Goal: Information Seeking & Learning: Learn about a topic

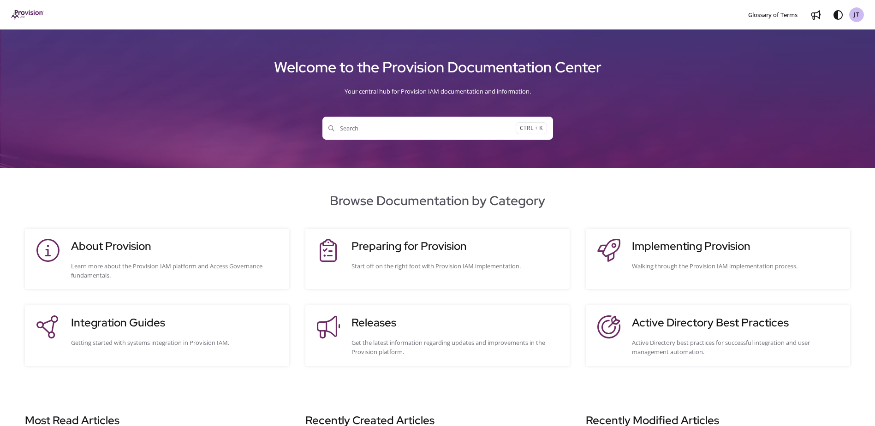
click at [298, 211] on div "Browse Documentation by Category About Provision Learn more about the Provision…" at bounding box center [437, 278] width 875 height 175
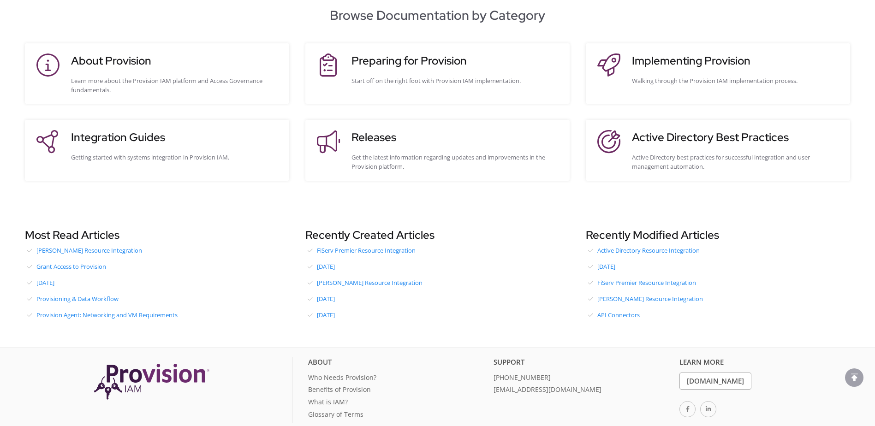
scroll to position [214, 0]
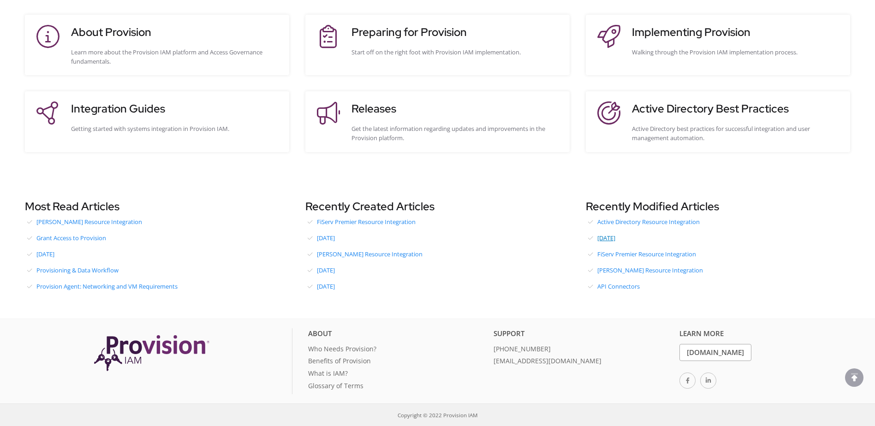
click at [618, 236] on link "August 2025" at bounding box center [718, 238] width 264 height 14
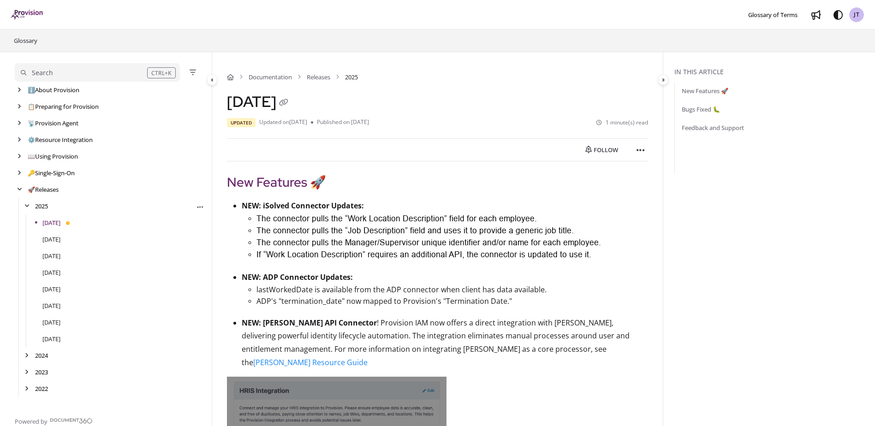
drag, startPoint x: 27, startPoint y: 38, endPoint x: 129, endPoint y: 201, distance: 192.5
click at [27, 38] on link "Glossary" at bounding box center [25, 40] width 25 height 11
click at [61, 87] on link "ℹ️ About Provision" at bounding box center [55, 89] width 54 height 9
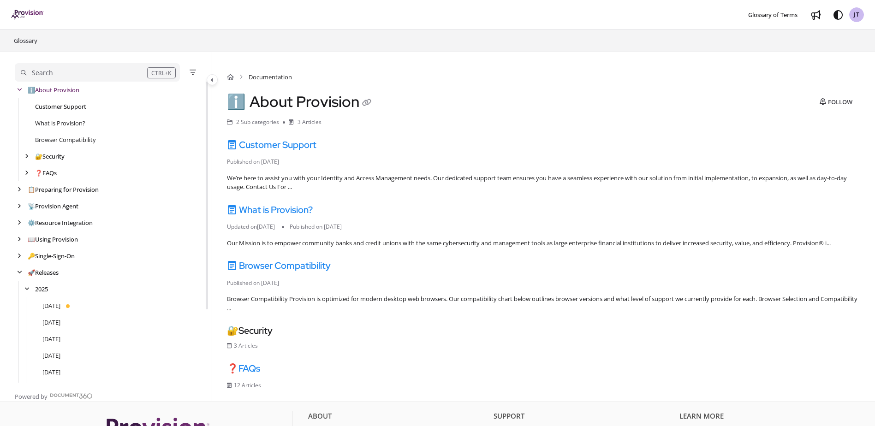
click at [75, 108] on link "Customer Support" at bounding box center [60, 106] width 51 height 9
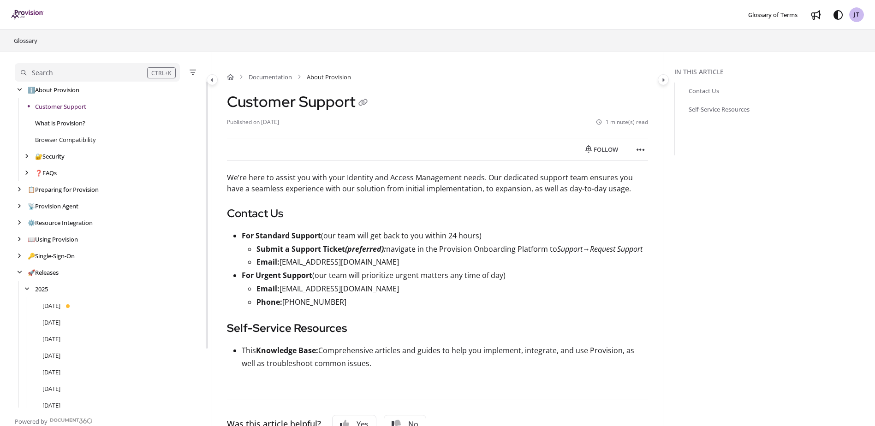
click at [65, 120] on link "What is Provision?" at bounding box center [60, 123] width 50 height 9
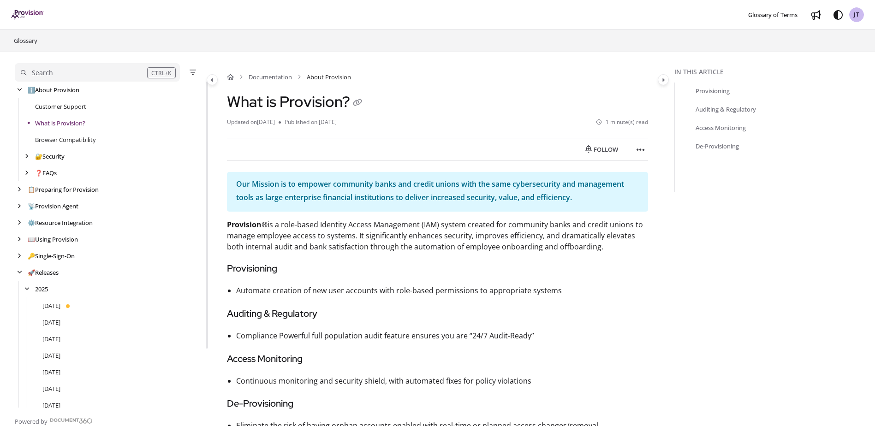
click at [65, 133] on div "Browser Compatibility" at bounding box center [110, 139] width 190 height 17
click at [65, 135] on link "Browser Compatibility" at bounding box center [65, 139] width 61 height 9
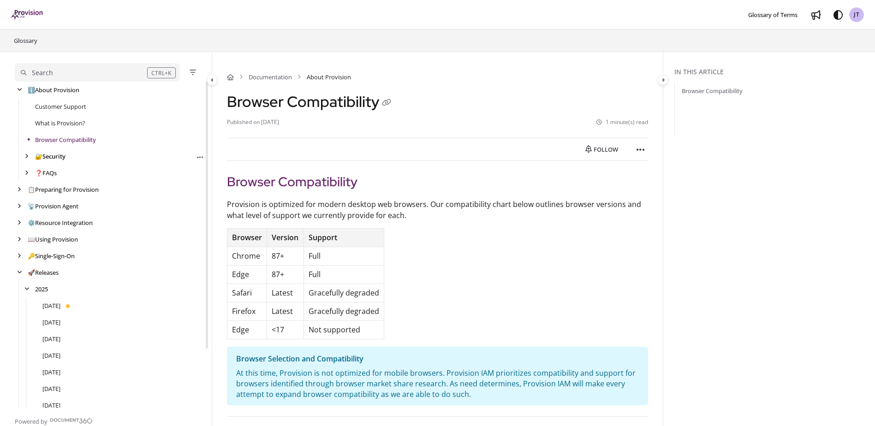
click at [63, 154] on link "🔐 Security" at bounding box center [50, 156] width 30 height 9
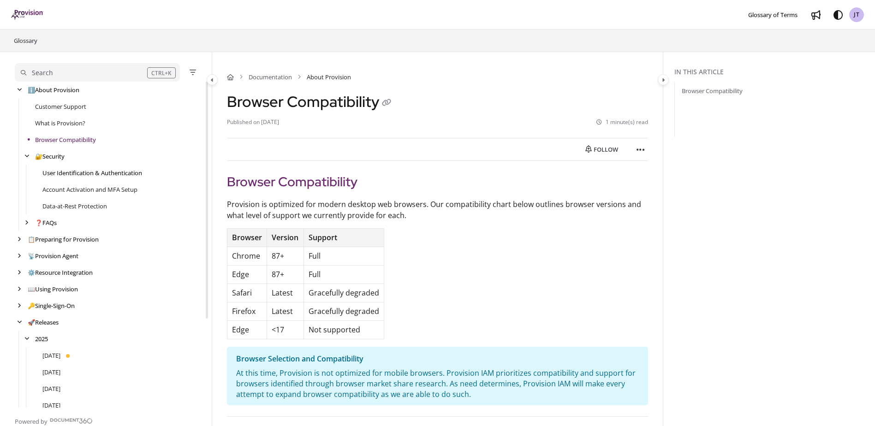
click at [61, 172] on link "User Identification & Authentication" at bounding box center [92, 172] width 100 height 9
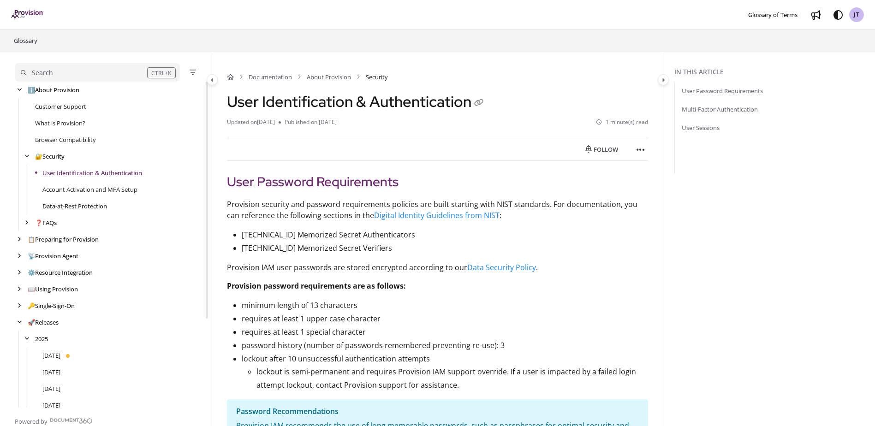
click at [60, 206] on link "Data-at-Rest Protection" at bounding box center [74, 206] width 65 height 9
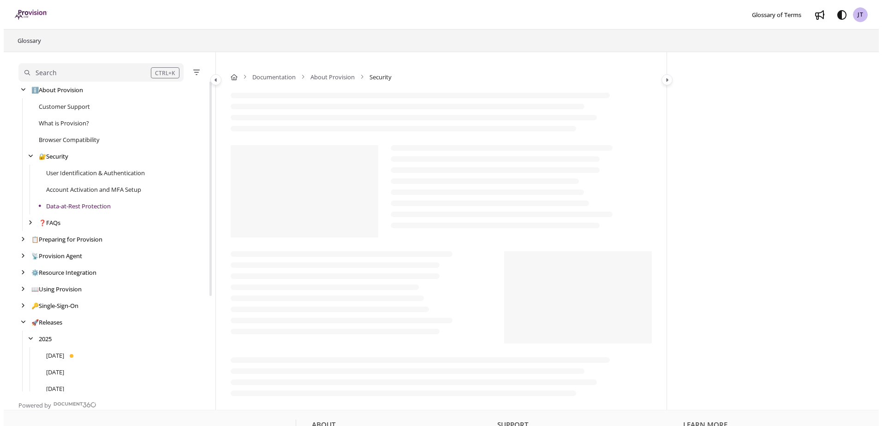
scroll to position [33, 0]
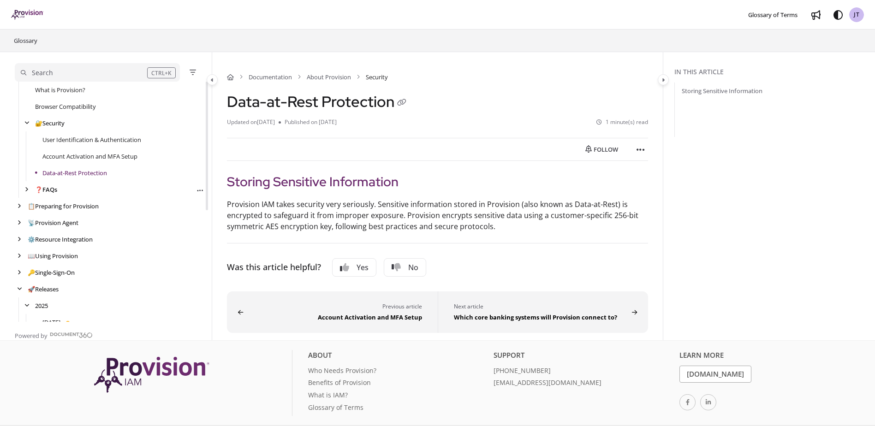
click at [57, 191] on link "❓ FAQs" at bounding box center [46, 189] width 22 height 9
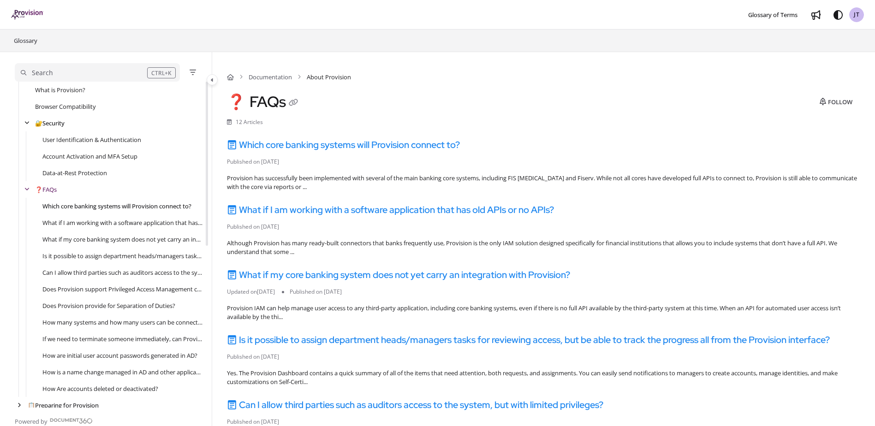
click at [60, 203] on link "Which core banking systems will Provision connect to?" at bounding box center [116, 206] width 149 height 9
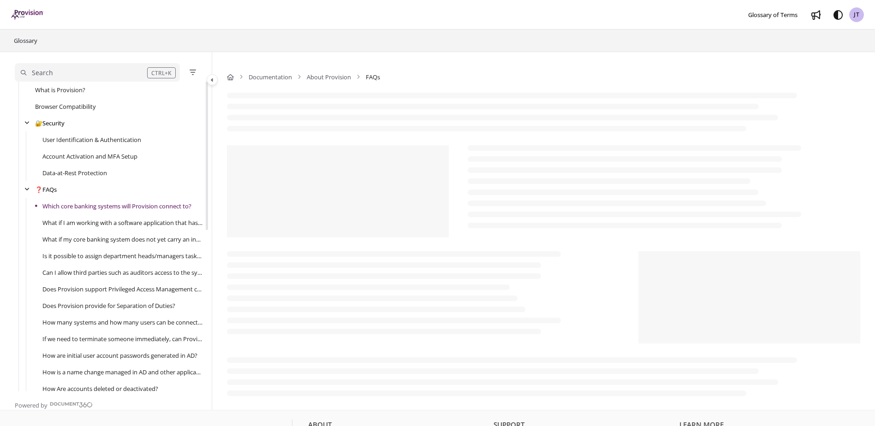
scroll to position [66, 0]
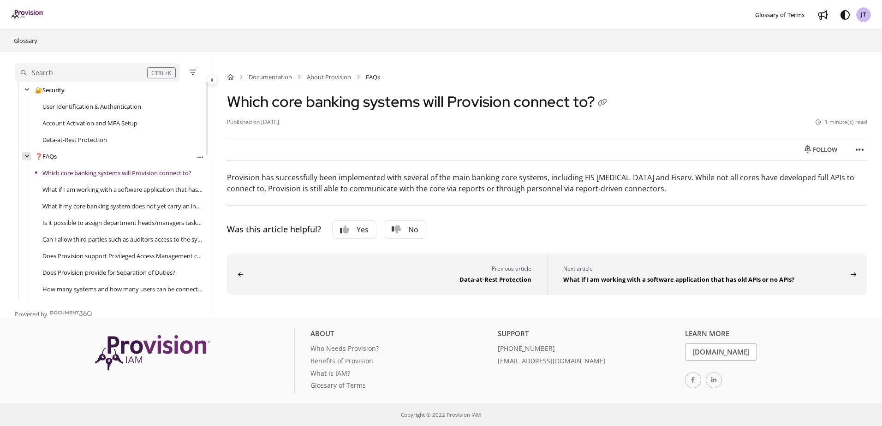
click at [27, 154] on icon "arrow" at bounding box center [26, 157] width 5 height 6
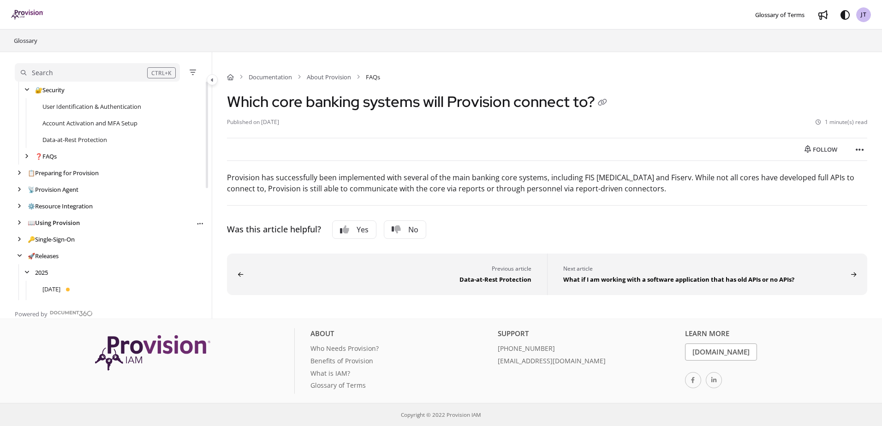
click at [65, 221] on link "📖 Using Provision" at bounding box center [54, 222] width 52 height 9
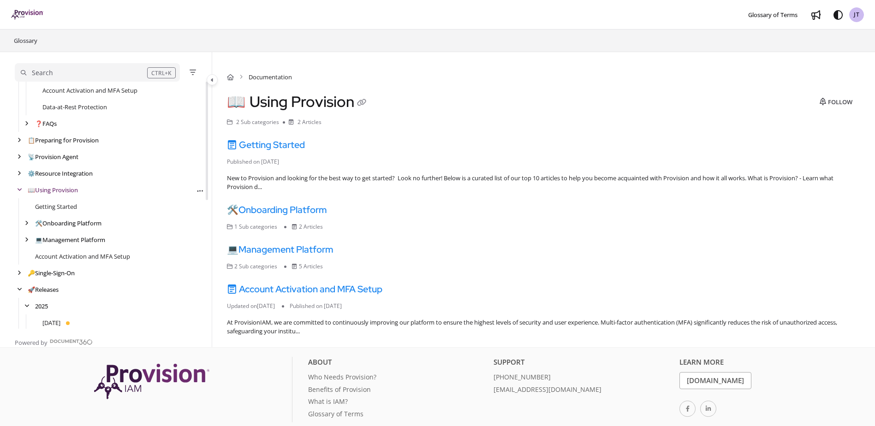
scroll to position [113, 0]
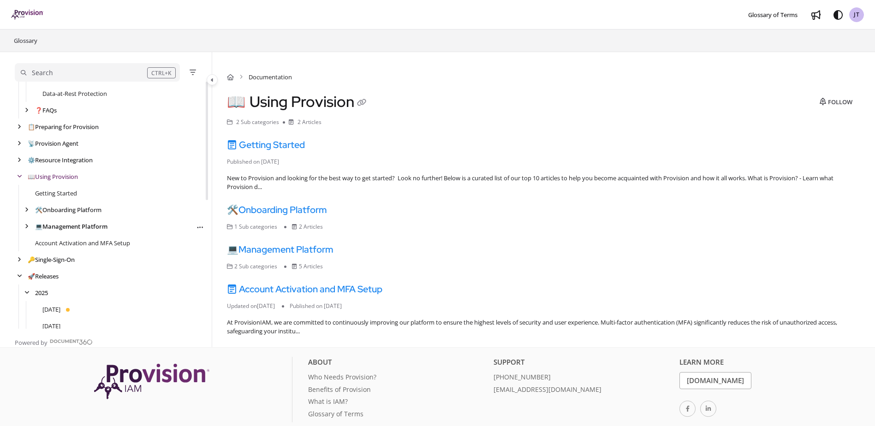
click at [89, 229] on link "💻 Management Platform" at bounding box center [71, 226] width 72 height 9
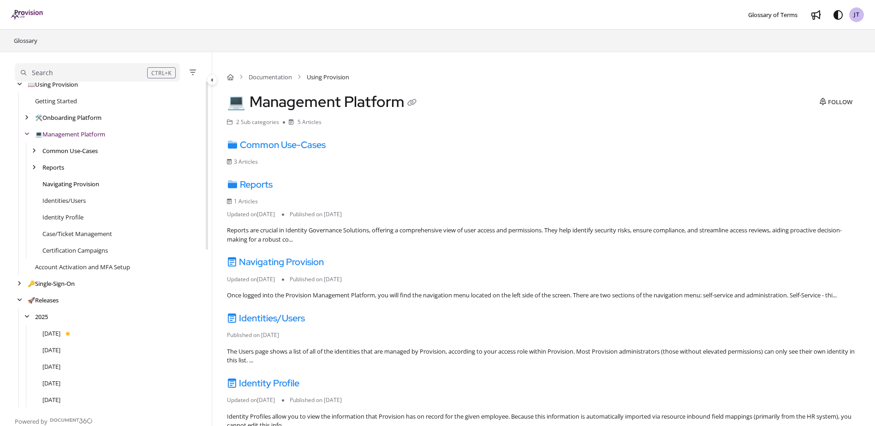
click at [61, 181] on link "Navigating Provision" at bounding box center [70, 183] width 57 height 9
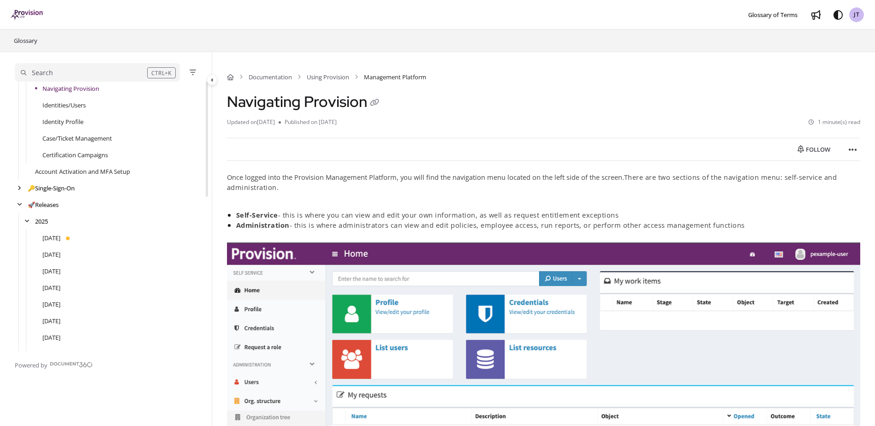
scroll to position [177, 0]
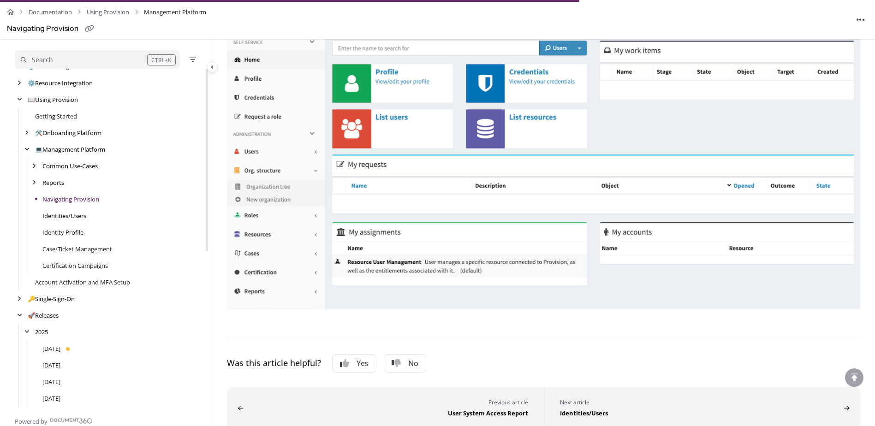
click at [69, 219] on link "Identities/Users" at bounding box center [64, 215] width 44 height 9
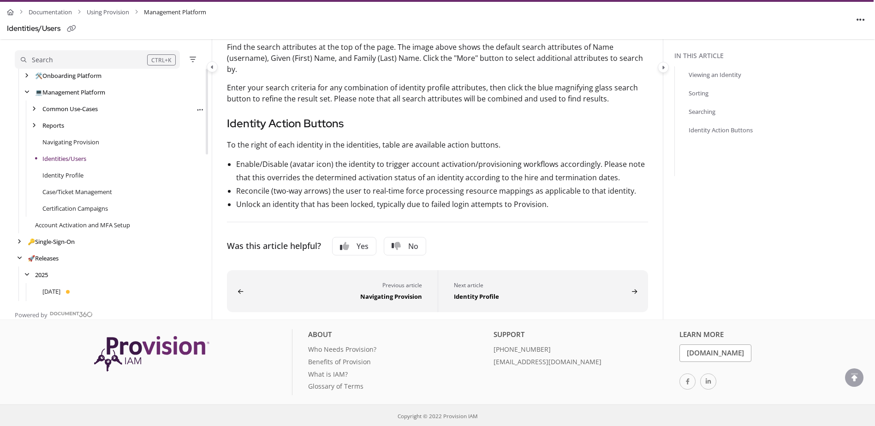
scroll to position [213, 0]
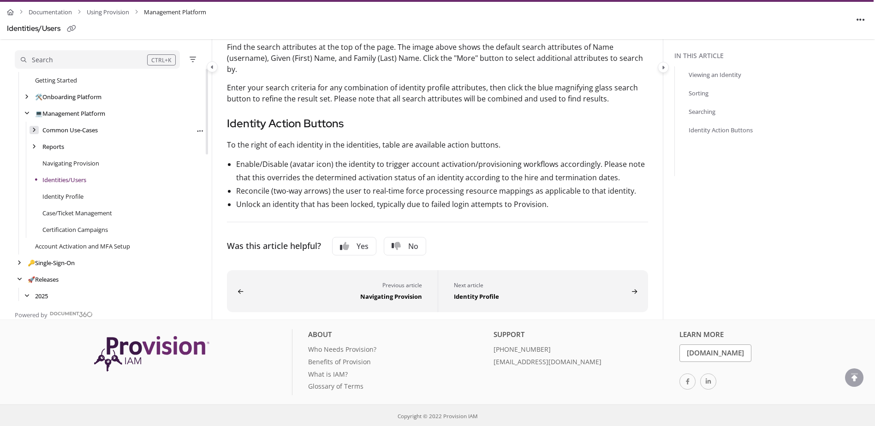
click at [34, 132] on icon "arrow" at bounding box center [34, 130] width 4 height 6
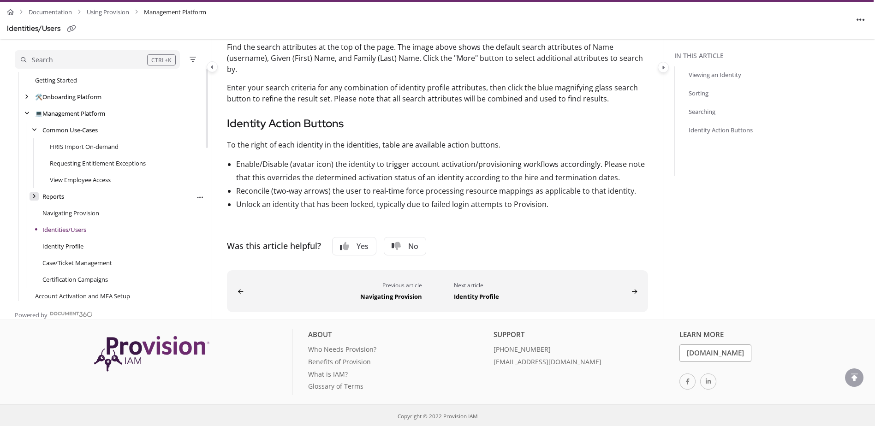
click at [35, 196] on icon "arrow" at bounding box center [34, 197] width 4 height 6
click at [59, 209] on link "User System Access Report" at bounding box center [87, 212] width 74 height 9
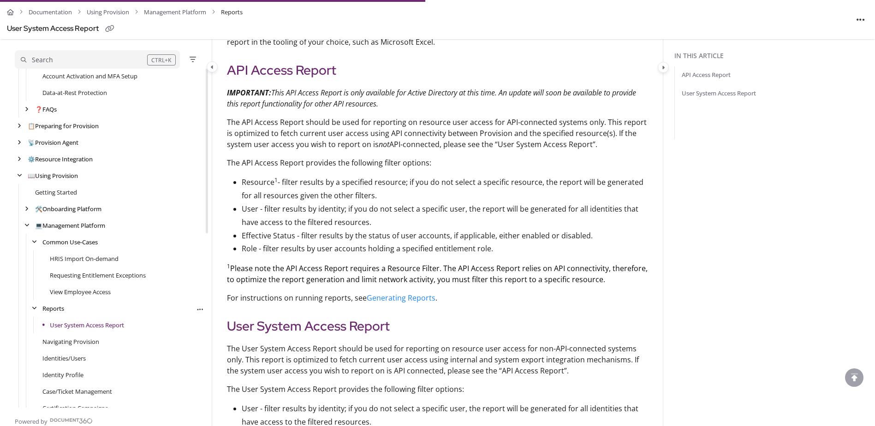
scroll to position [82, 0]
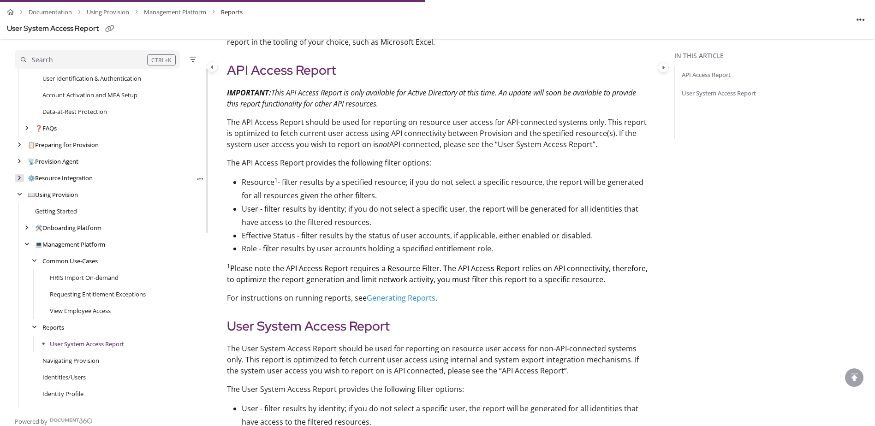
click at [17, 175] on div "arrow" at bounding box center [19, 178] width 9 height 9
click at [17, 175] on icon "arrow" at bounding box center [19, 178] width 5 height 6
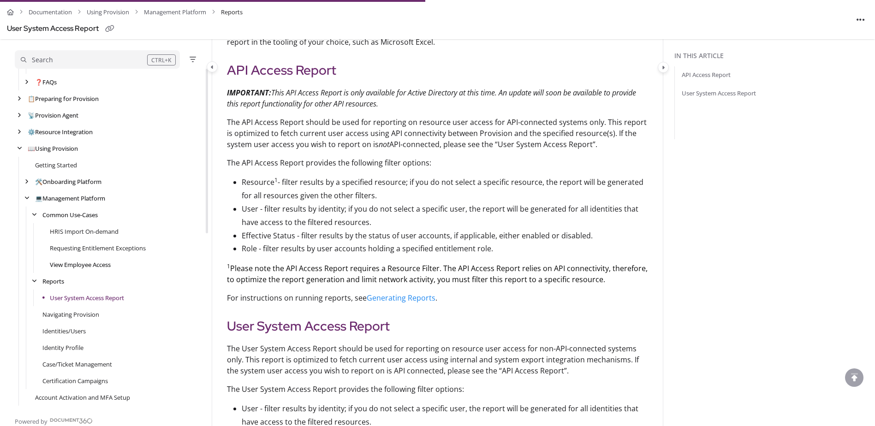
click at [100, 266] on link "View Employee Access" at bounding box center [80, 264] width 61 height 9
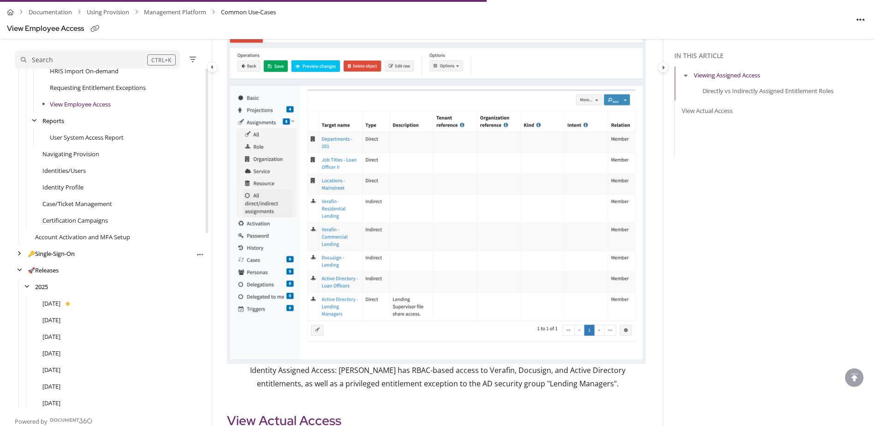
scroll to position [266, 0]
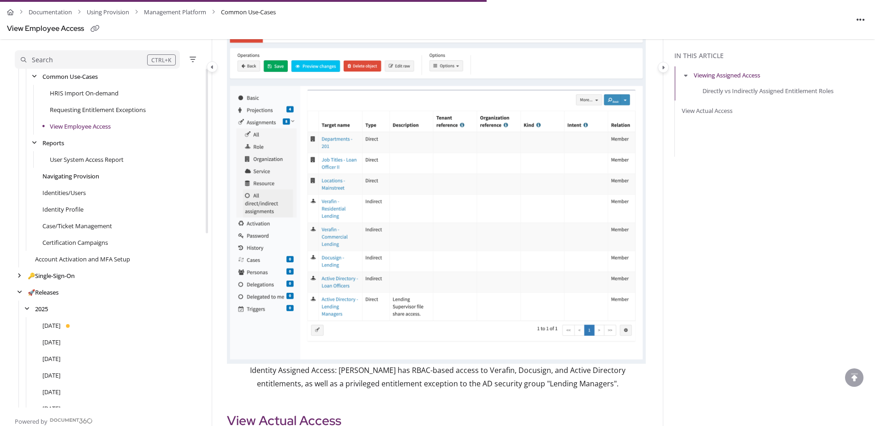
click at [89, 177] on link "Navigating Provision" at bounding box center [70, 176] width 57 height 9
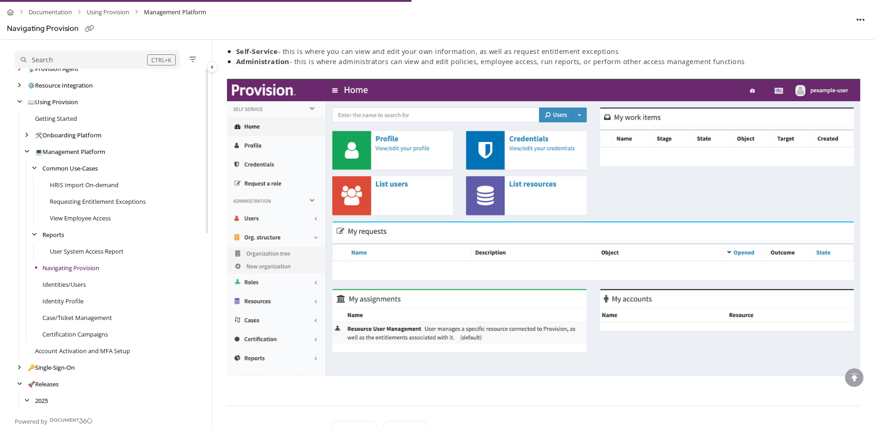
scroll to position [174, 0]
click at [83, 282] on link "Identities/Users" at bounding box center [64, 284] width 44 height 9
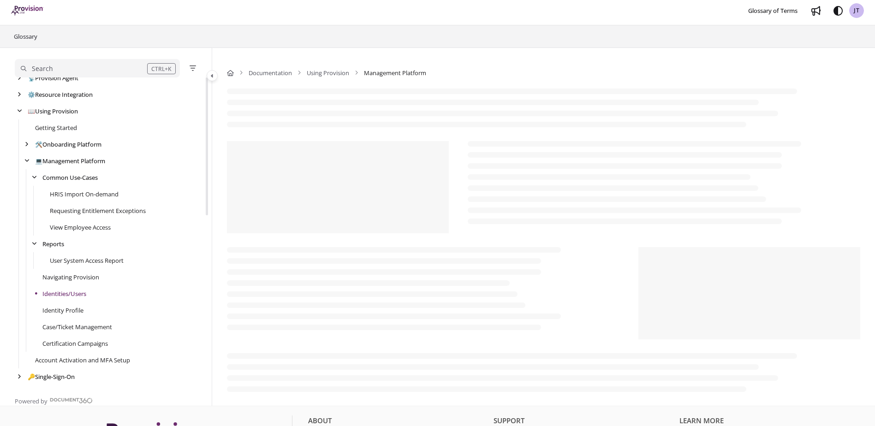
scroll to position [363, 0]
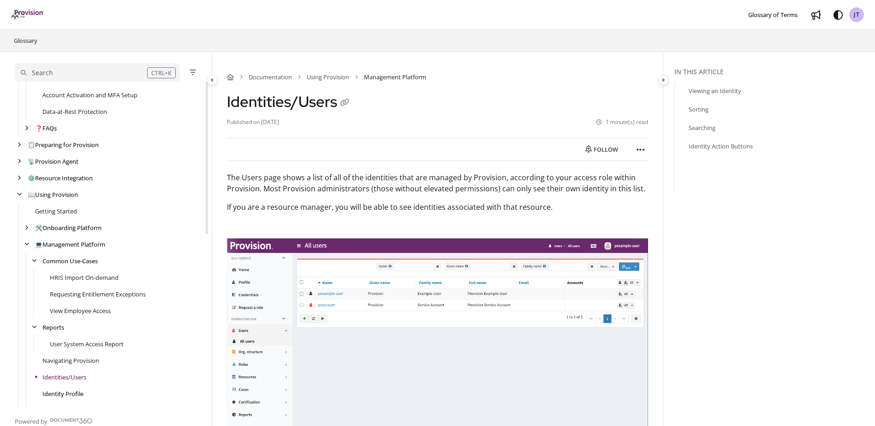
click at [64, 389] on link "Identity Profile" at bounding box center [62, 393] width 41 height 9
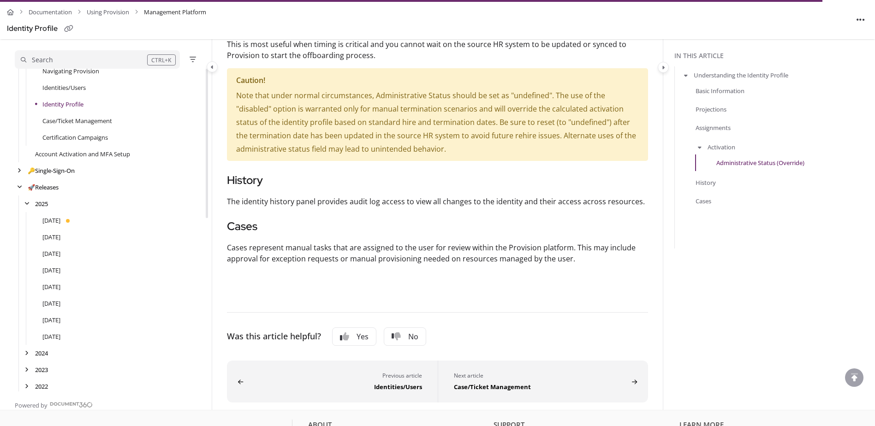
drag, startPoint x: 90, startPoint y: 119, endPoint x: 131, endPoint y: 156, distance: 55.5
click at [90, 119] on link "Case/Ticket Management" at bounding box center [77, 120] width 70 height 9
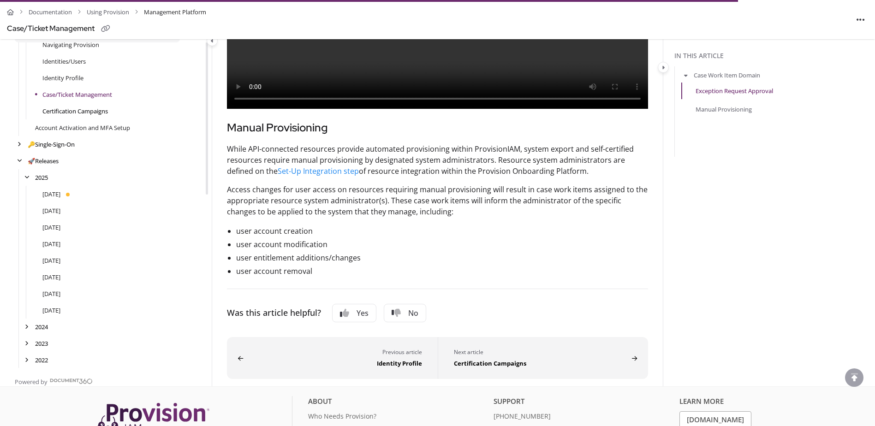
click at [81, 116] on link "Certification Campaigns" at bounding box center [74, 111] width 65 height 9
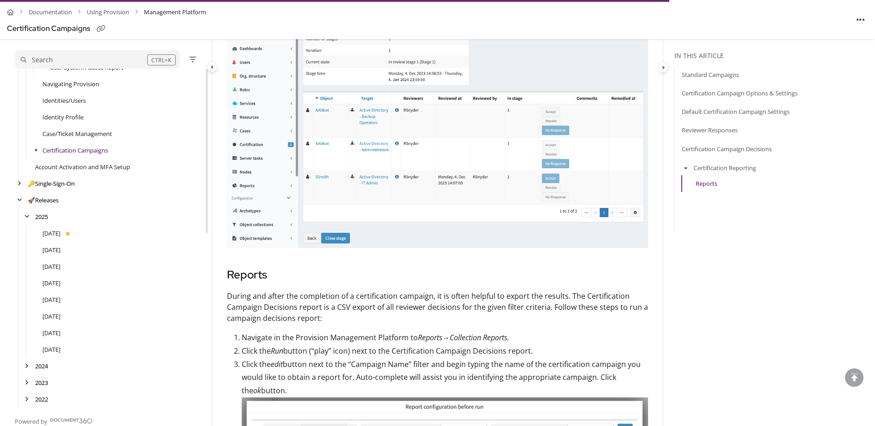
scroll to position [1845, 0]
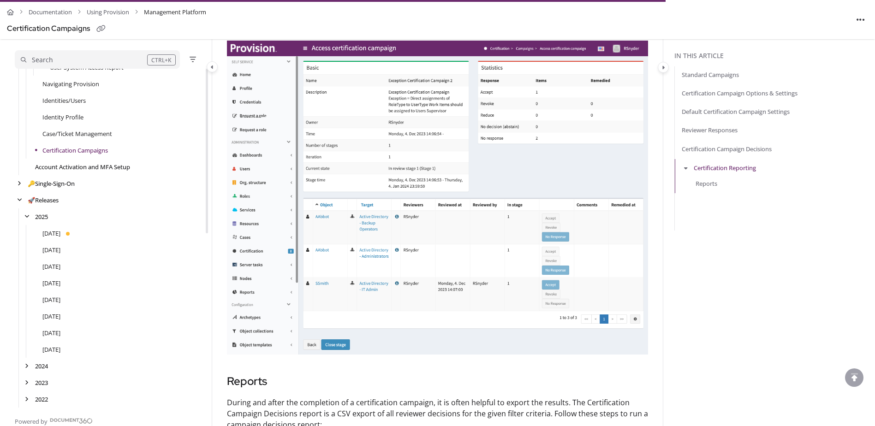
click at [129, 167] on link "Account Activation and MFA Setup" at bounding box center [82, 166] width 95 height 9
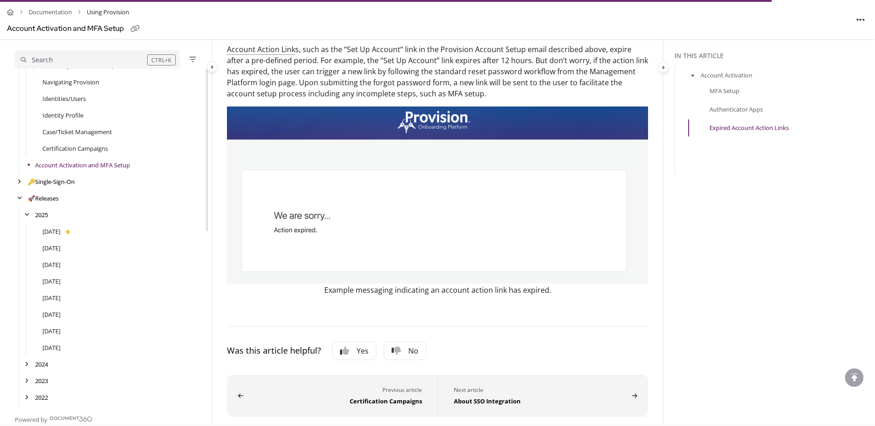
scroll to position [360, 0]
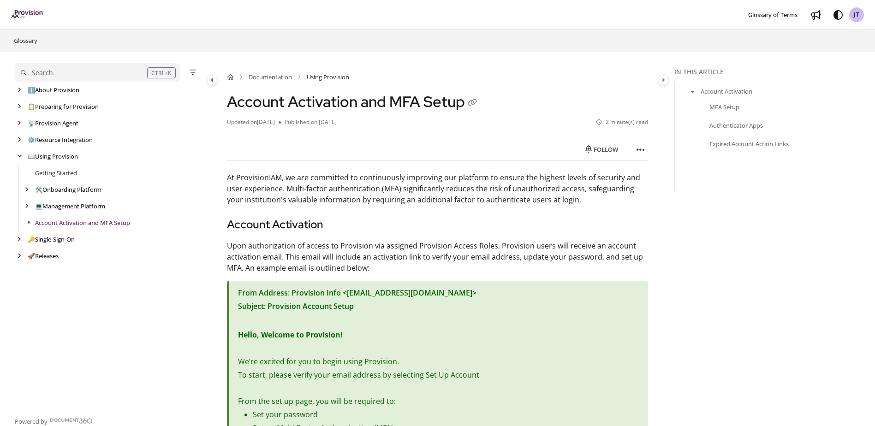
click at [864, 18] on div "JT JT Jack Taylor jtaylor@nbtc.com Profile Change password Logout" at bounding box center [856, 14] width 15 height 15
click at [863, 16] on div "JT" at bounding box center [856, 14] width 15 height 15
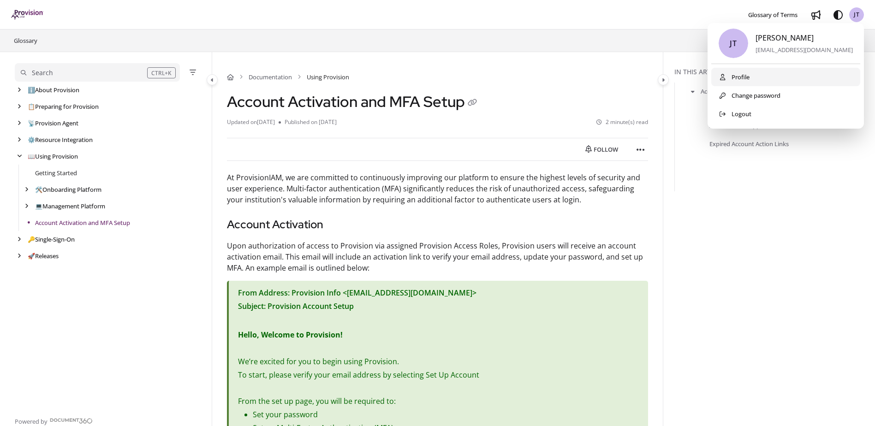
click at [798, 77] on button "Profile" at bounding box center [785, 77] width 149 height 18
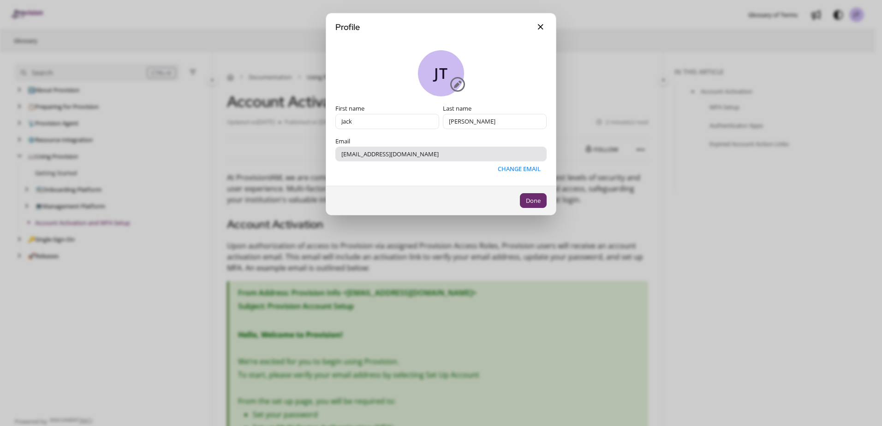
click at [545, 21] on button at bounding box center [541, 27] width 12 height 14
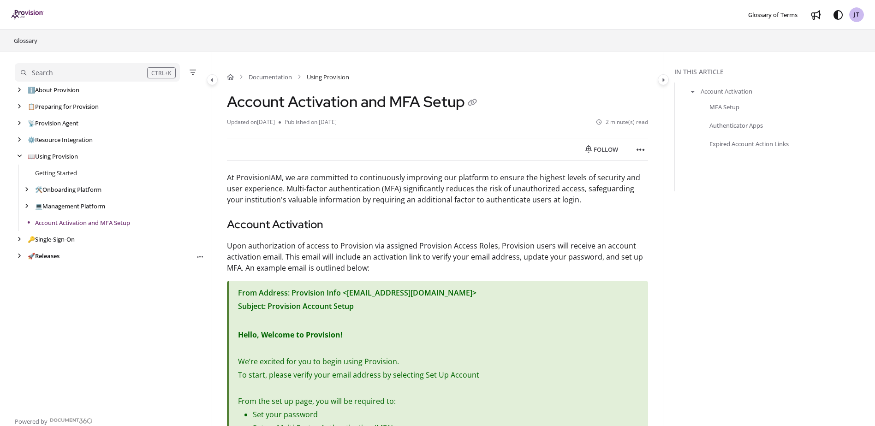
click at [37, 260] on link "🚀 Releases" at bounding box center [44, 255] width 32 height 9
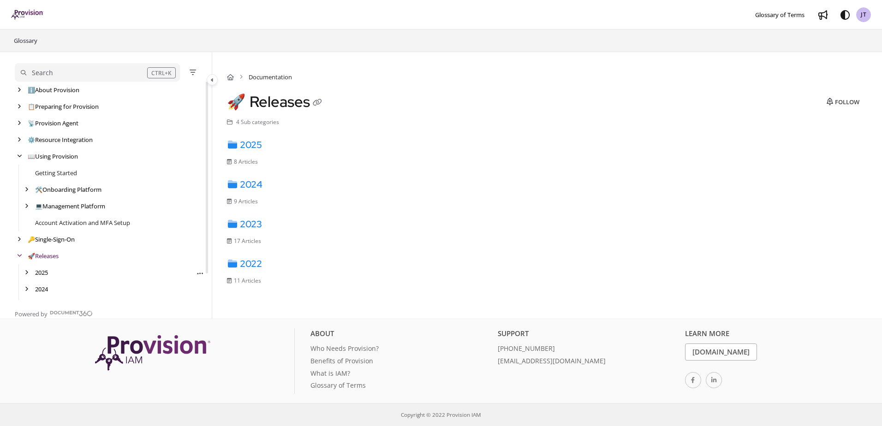
click at [41, 278] on div "2025 Follow category Export PDF" at bounding box center [110, 272] width 190 height 17
click at [43, 278] on div "2025 Follow category Export PDF" at bounding box center [110, 272] width 190 height 17
click at [45, 274] on link "2025" at bounding box center [41, 272] width 13 height 9
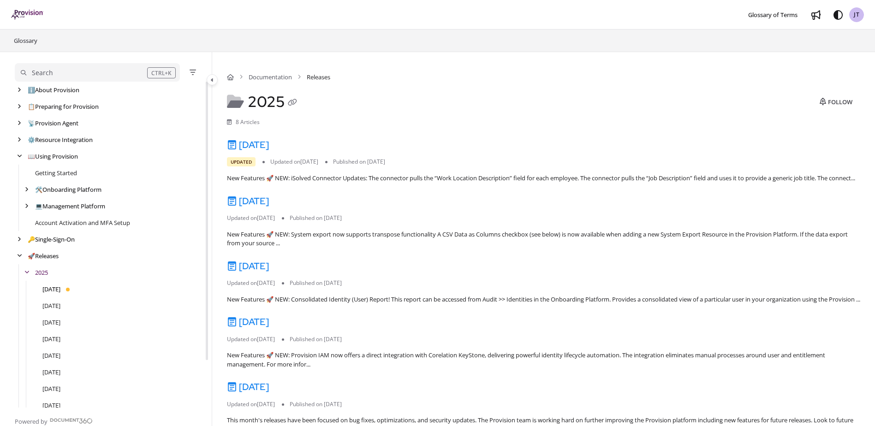
click at [60, 292] on link "August 2025" at bounding box center [51, 289] width 18 height 9
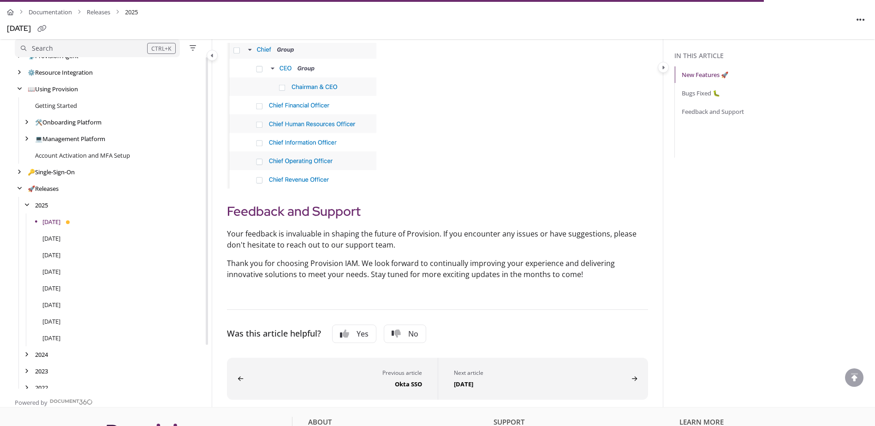
scroll to position [56, 0]
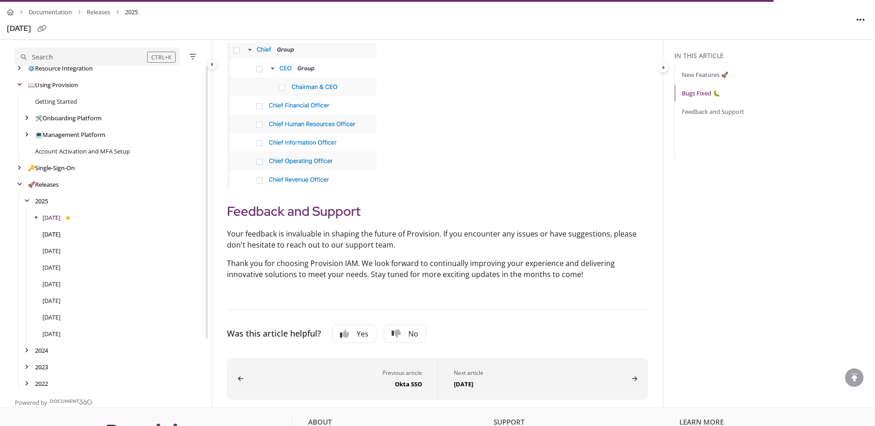
click at [56, 239] on link "July 2025" at bounding box center [51, 234] width 18 height 9
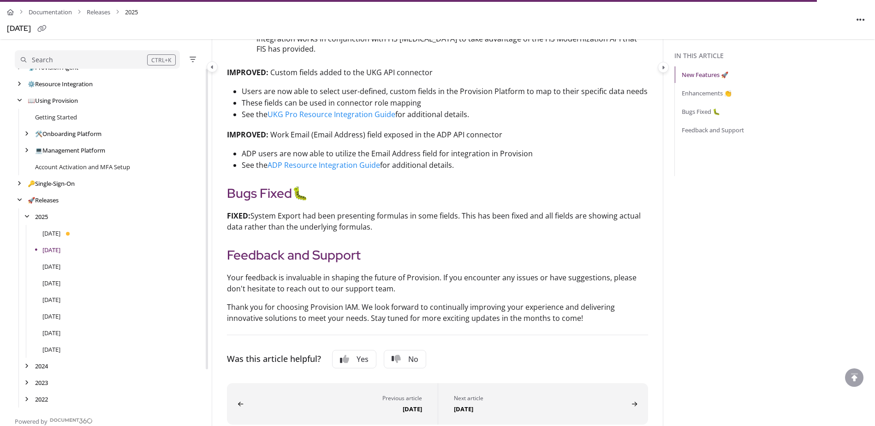
scroll to position [2076, 0]
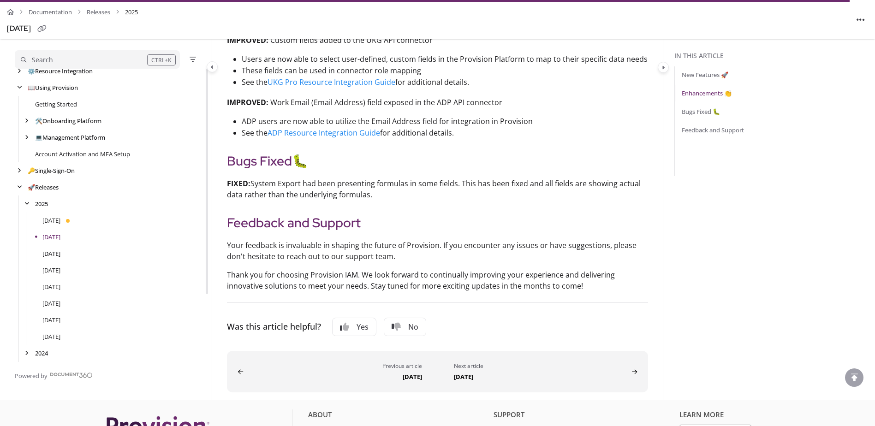
click at [60, 252] on link "June 2025" at bounding box center [51, 253] width 18 height 9
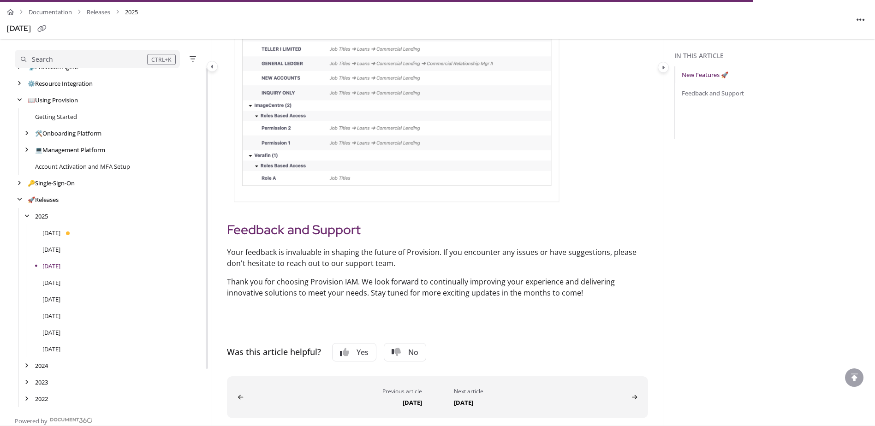
scroll to position [711, 0]
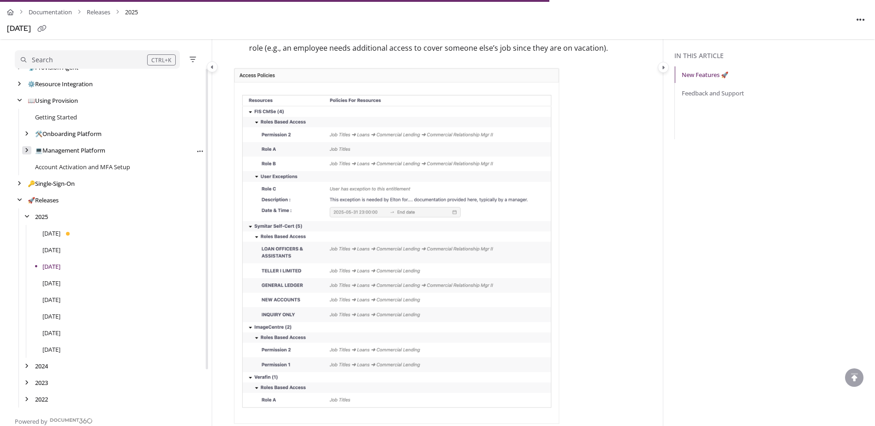
click at [28, 150] on icon "arrow" at bounding box center [27, 151] width 4 height 6
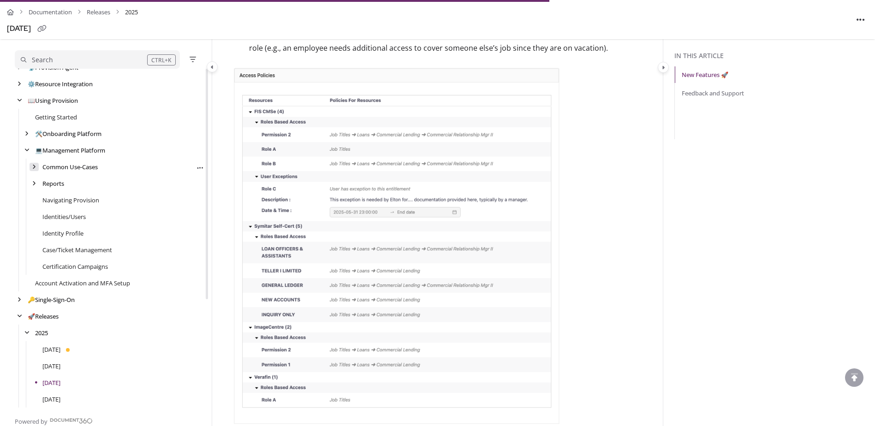
click at [36, 167] on div "arrow" at bounding box center [34, 167] width 9 height 9
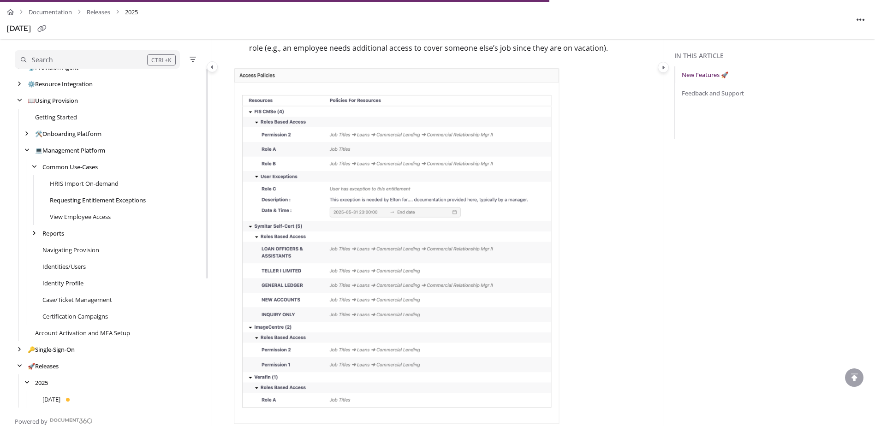
click at [73, 202] on link "Requesting Entitlement Exceptions" at bounding box center [98, 200] width 96 height 9
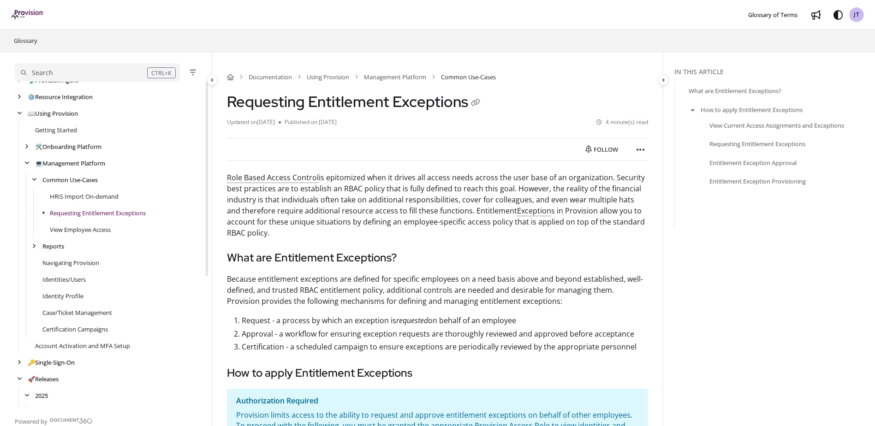
scroll to position [83, 0]
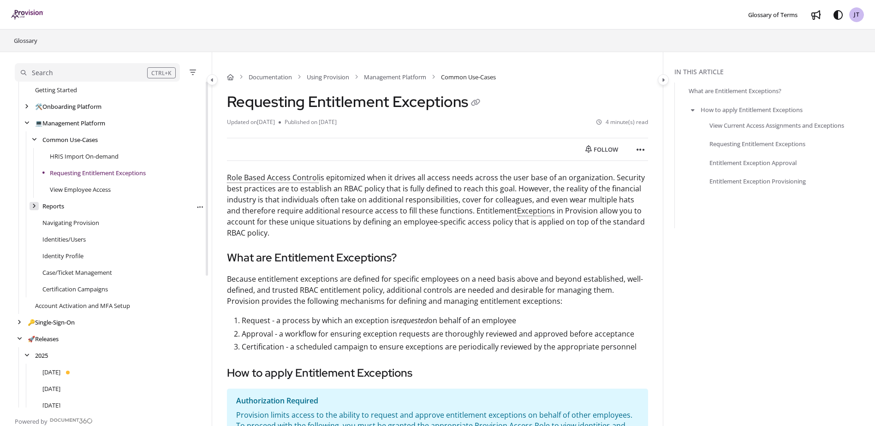
click at [36, 202] on div "arrow" at bounding box center [34, 206] width 9 height 9
click at [71, 220] on link "User System Access Report" at bounding box center [87, 222] width 74 height 9
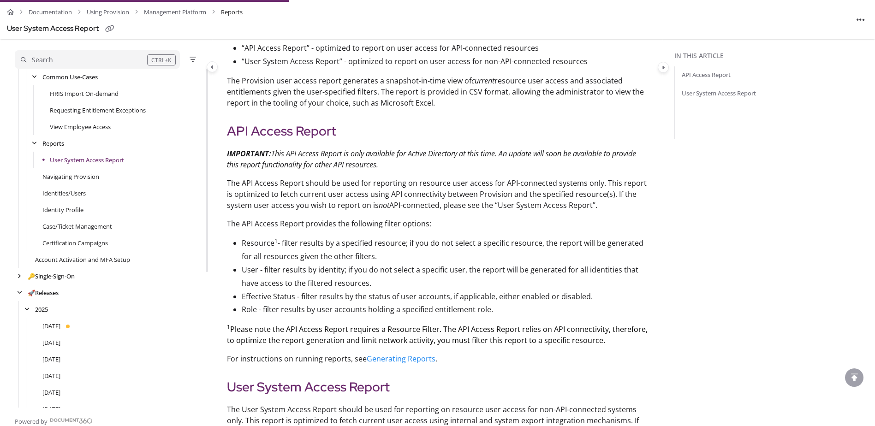
scroll to position [231, 0]
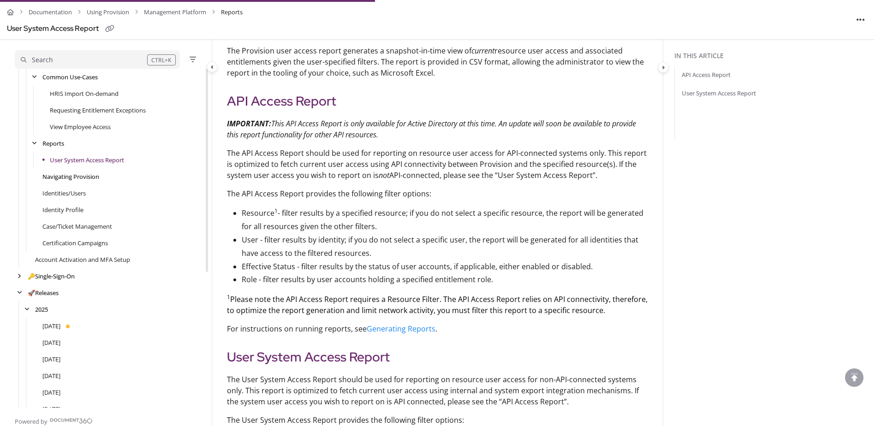
click at [81, 178] on link "Navigating Provision" at bounding box center [70, 176] width 57 height 9
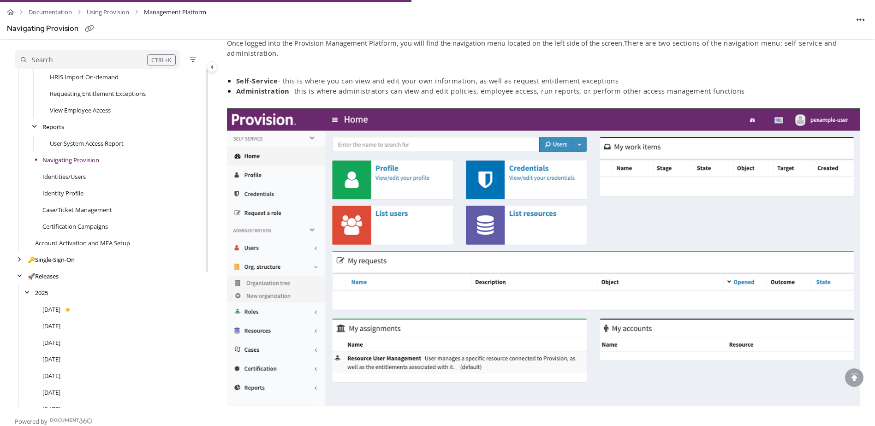
scroll to position [118, 0]
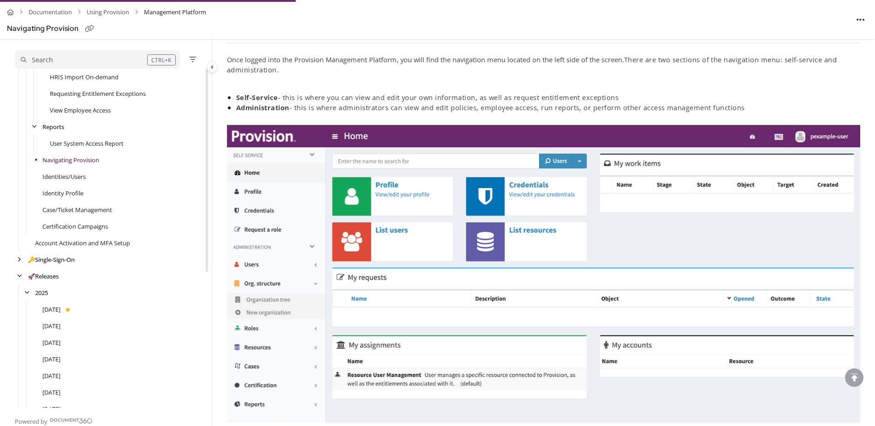
click at [87, 182] on div "Identities/Users" at bounding box center [110, 176] width 190 height 17
click at [82, 178] on link "Identities/Users" at bounding box center [64, 176] width 44 height 9
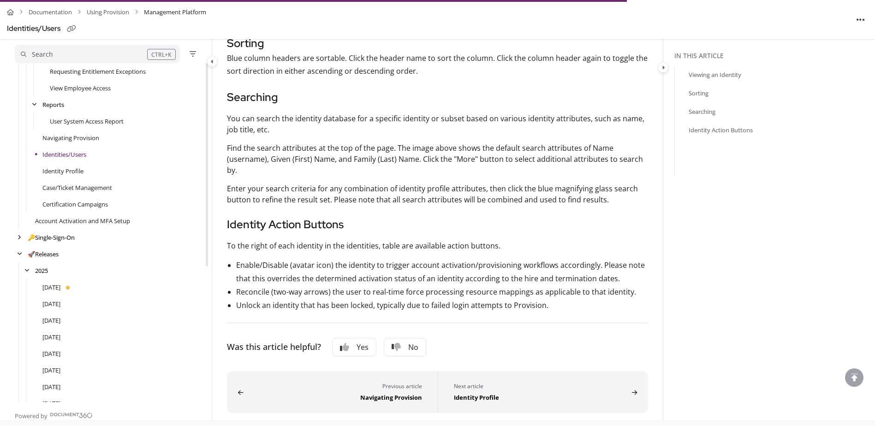
scroll to position [507, 0]
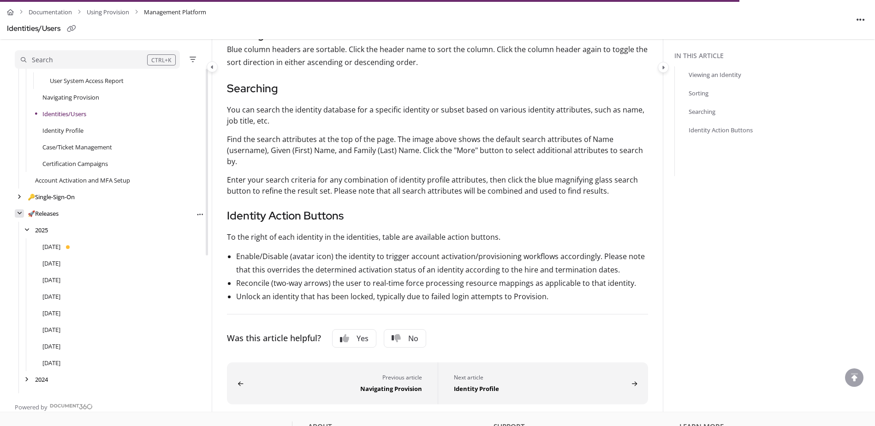
click at [16, 213] on div "arrow" at bounding box center [19, 213] width 9 height 9
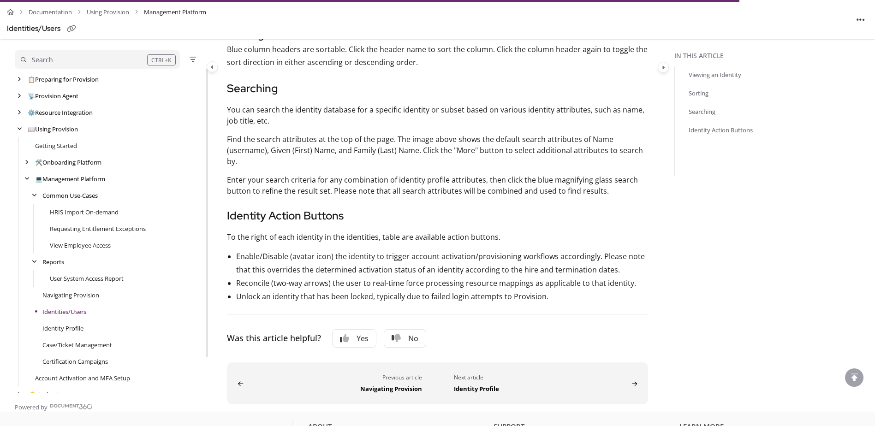
scroll to position [0, 0]
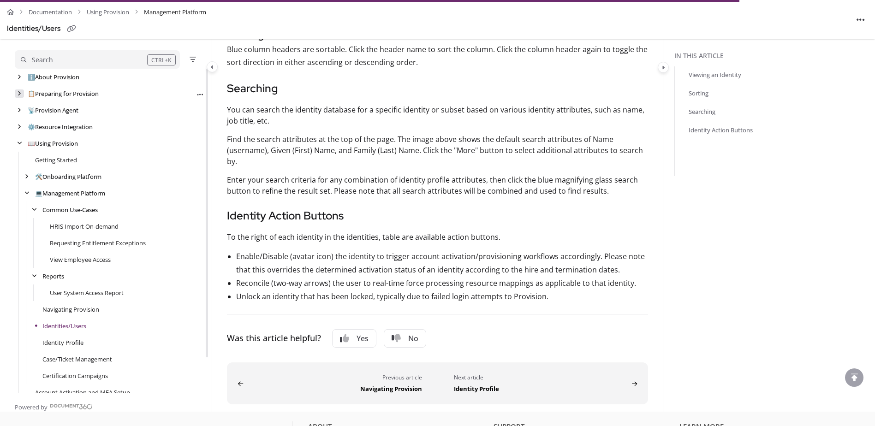
click at [19, 90] on div "arrow" at bounding box center [19, 93] width 9 height 9
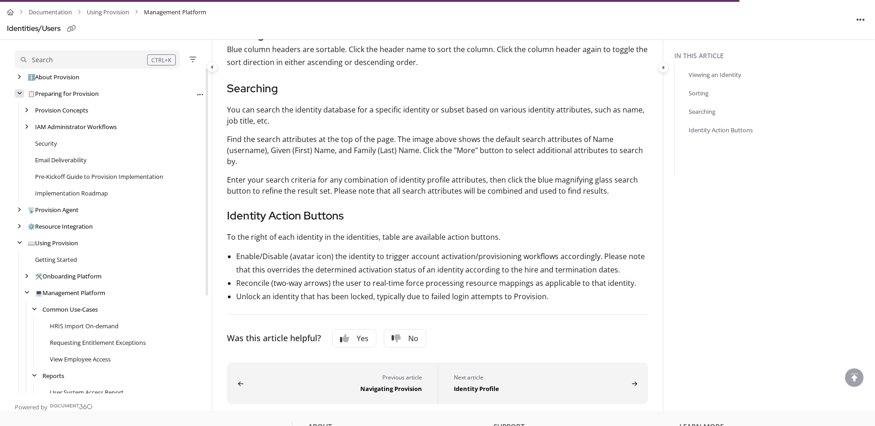
click at [19, 90] on div "arrow" at bounding box center [19, 93] width 9 height 9
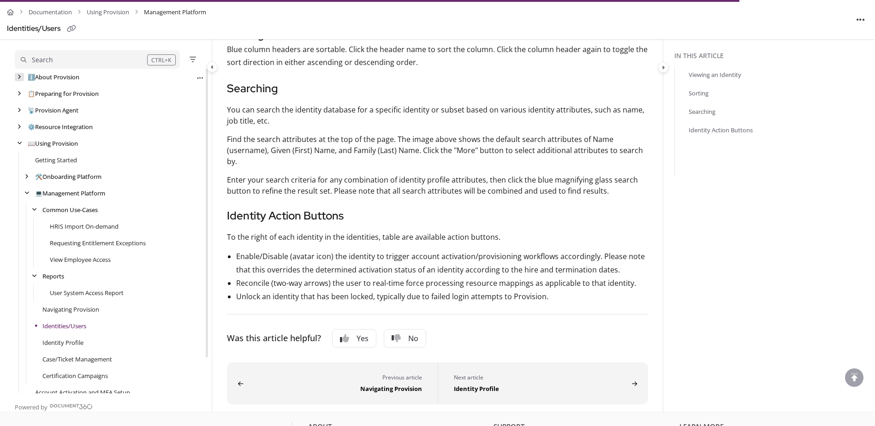
click at [21, 77] on div "arrow" at bounding box center [19, 77] width 9 height 9
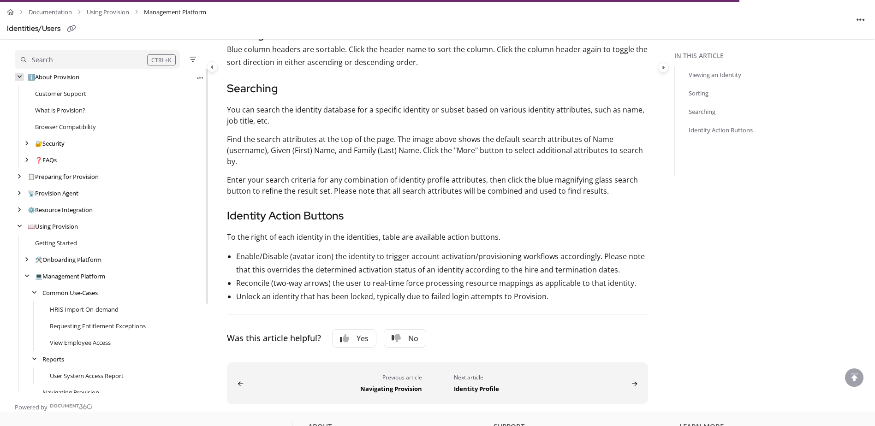
click at [21, 77] on icon "arrow" at bounding box center [19, 77] width 5 height 6
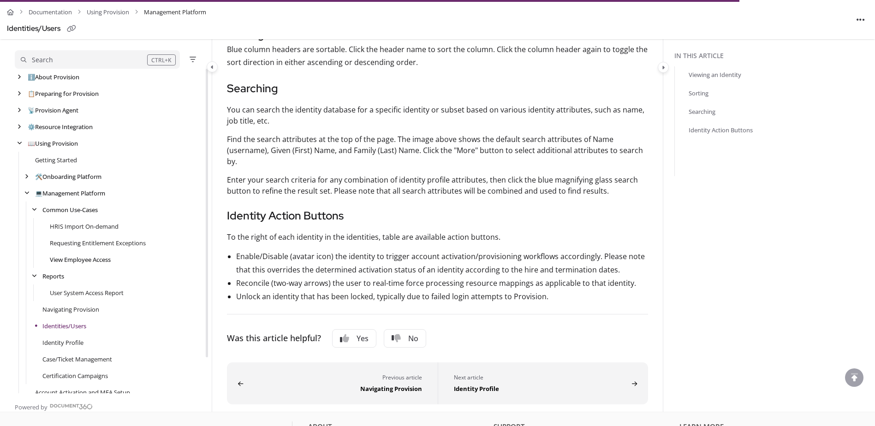
click at [66, 255] on link "View Employee Access" at bounding box center [80, 259] width 61 height 9
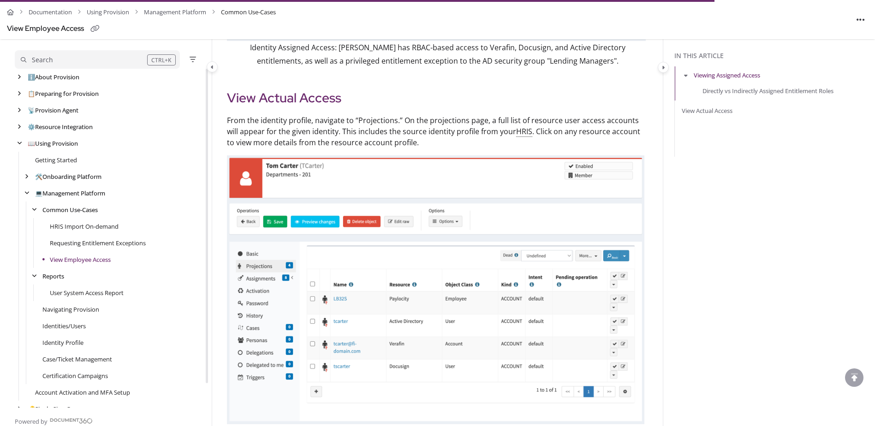
scroll to position [1107, 0]
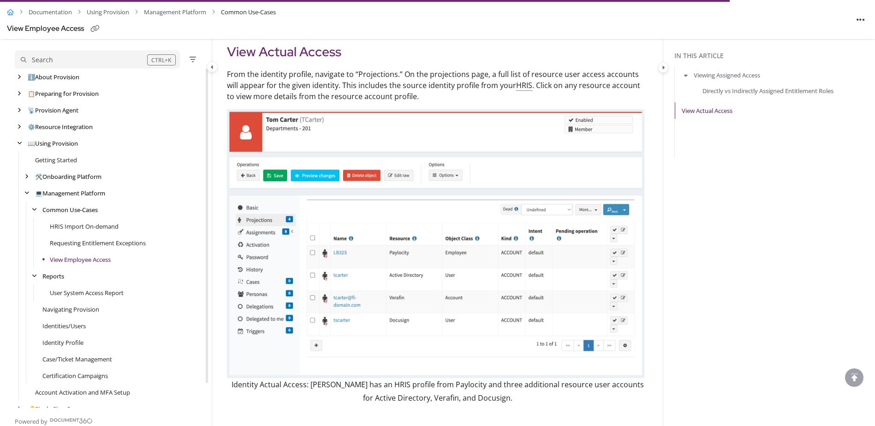
click at [7, 16] on link "Home" at bounding box center [10, 12] width 7 height 13
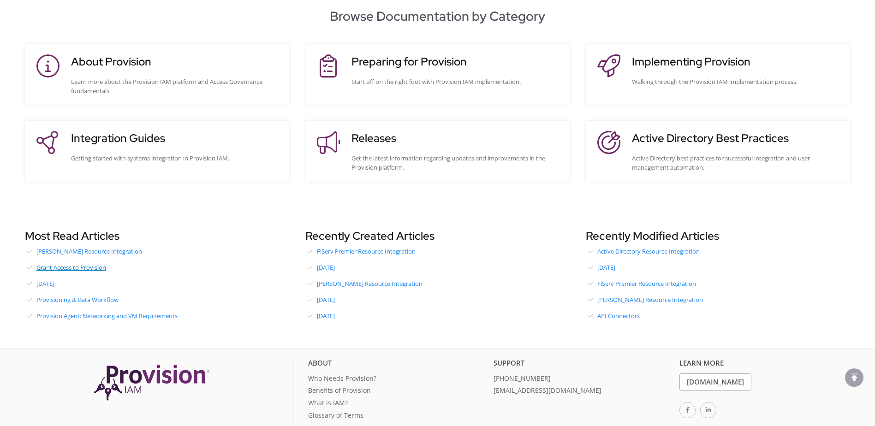
scroll to position [214, 0]
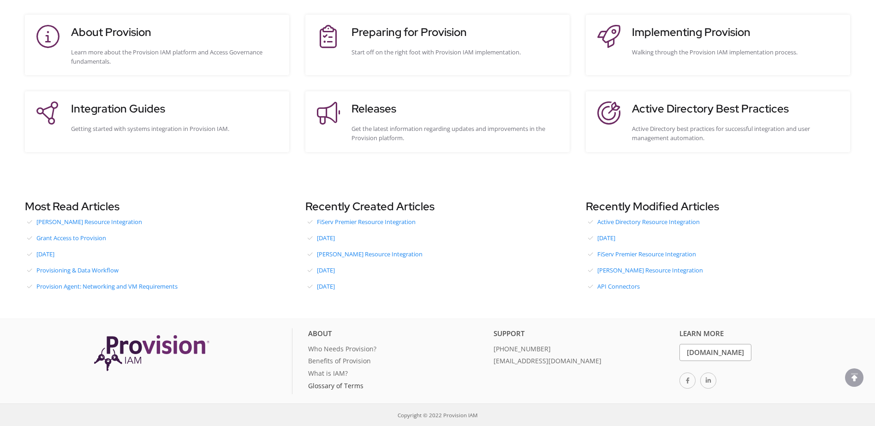
click at [344, 386] on link "Glossary of Terms" at bounding box center [397, 387] width 179 height 12
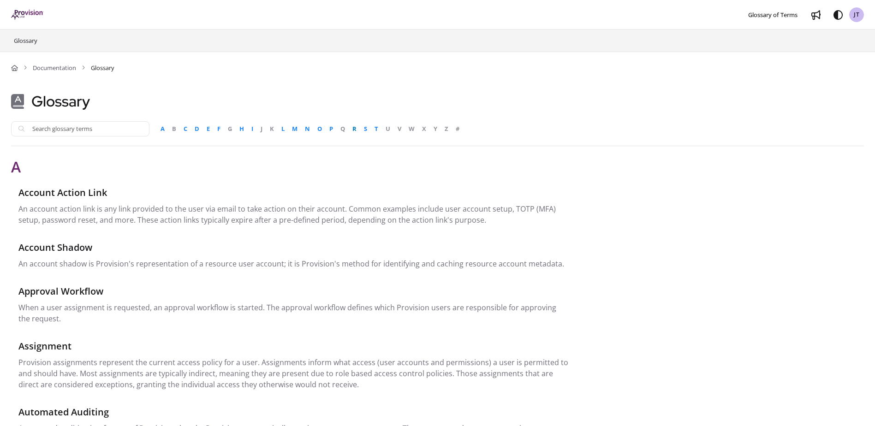
click at [357, 128] on span "R" at bounding box center [354, 128] width 4 height 9
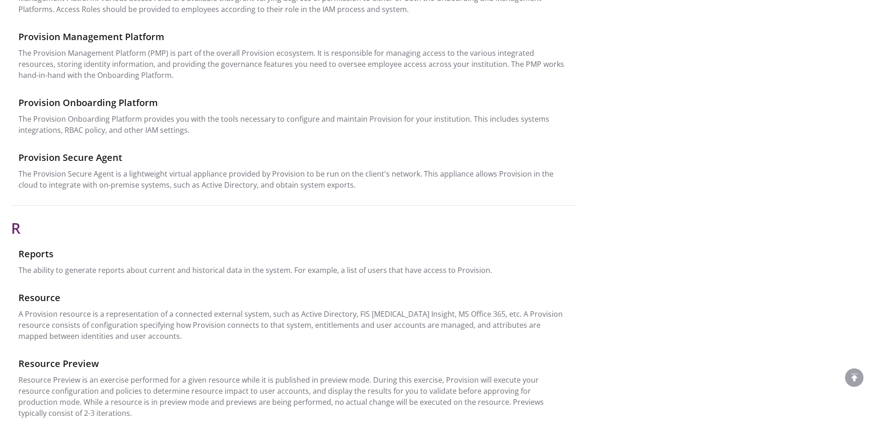
scroll to position [2266, 0]
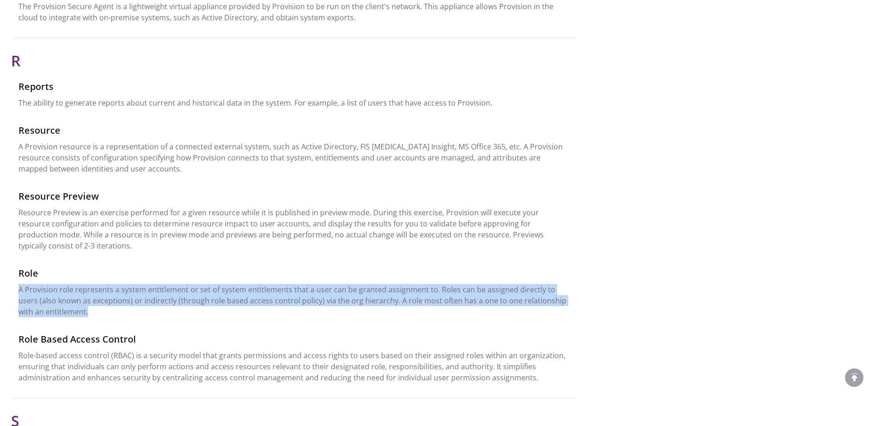
drag, startPoint x: 12, startPoint y: 280, endPoint x: 404, endPoint y: 303, distance: 392.8
click at [404, 303] on div "Role A Provision role represents a system entitlement or set of system entitlem…" at bounding box center [293, 291] width 565 height 59
drag, startPoint x: 404, startPoint y: 303, endPoint x: 379, endPoint y: 306, distance: 25.1
click at [379, 306] on p "A Provision role represents a system entitlement or set of system entitlements …" at bounding box center [293, 300] width 550 height 33
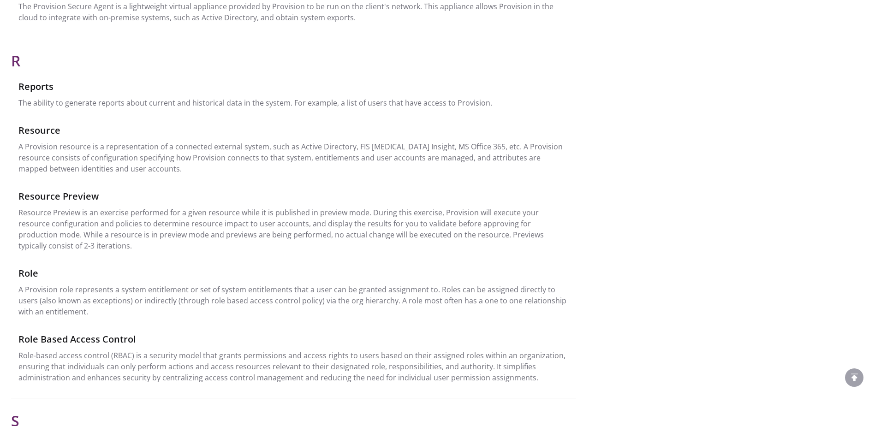
drag, startPoint x: 379, startPoint y: 306, endPoint x: 311, endPoint y: 329, distance: 71.6
click at [312, 332] on div "Role Based Access Control" at bounding box center [293, 339] width 550 height 14
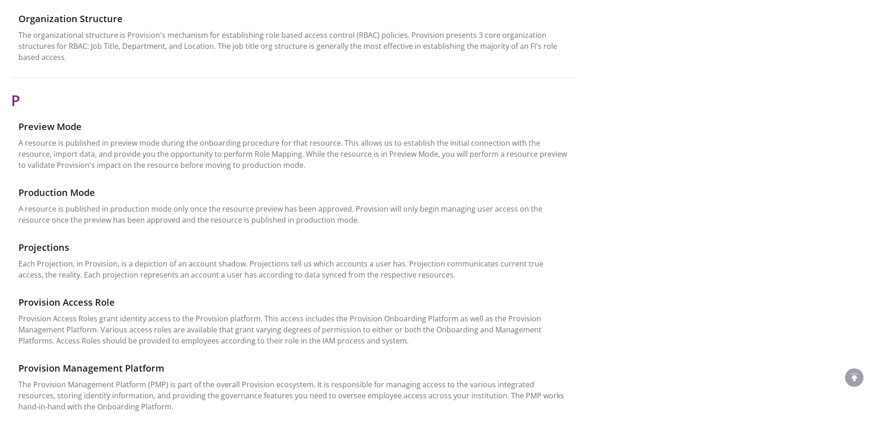
scroll to position [0, 0]
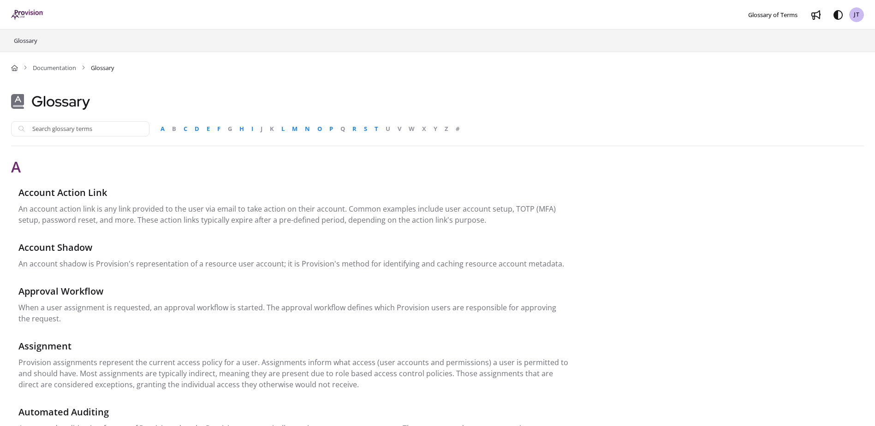
drag, startPoint x: 343, startPoint y: 316, endPoint x: 308, endPoint y: 51, distance: 267.9
click at [321, 127] on span "O" at bounding box center [319, 128] width 5 height 9
drag, startPoint x: 255, startPoint y: 224, endPoint x: 197, endPoint y: 189, distance: 67.2
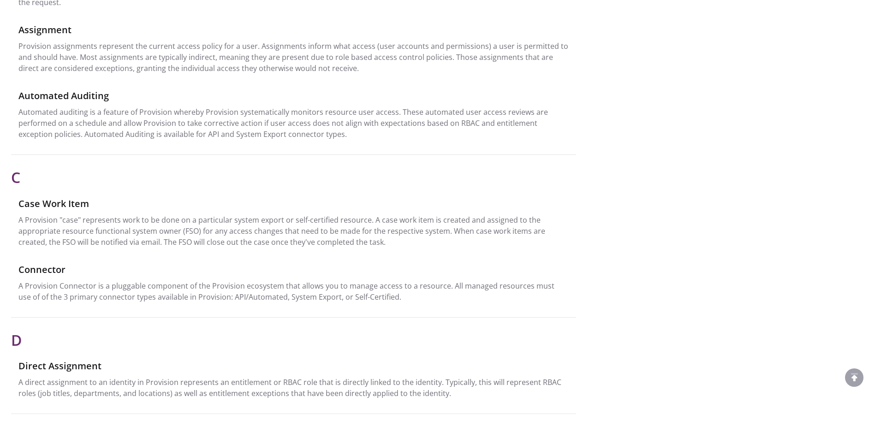
scroll to position [369, 0]
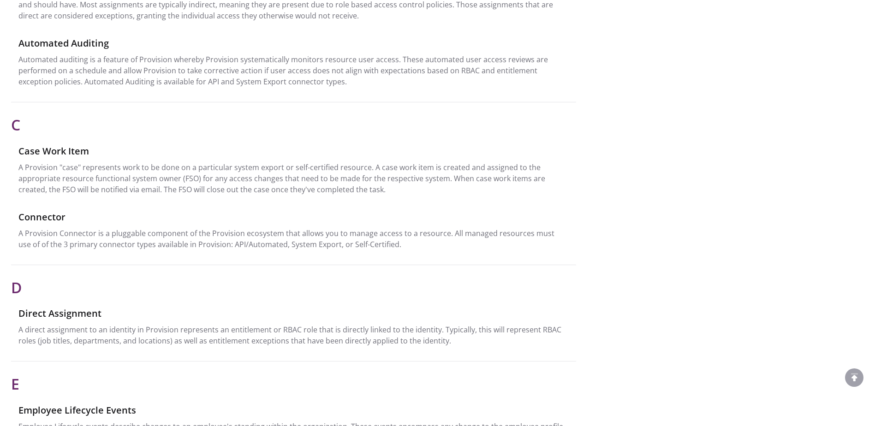
click at [126, 212] on div "Connector" at bounding box center [293, 217] width 550 height 14
click at [123, 214] on div "Connector" at bounding box center [293, 217] width 550 height 14
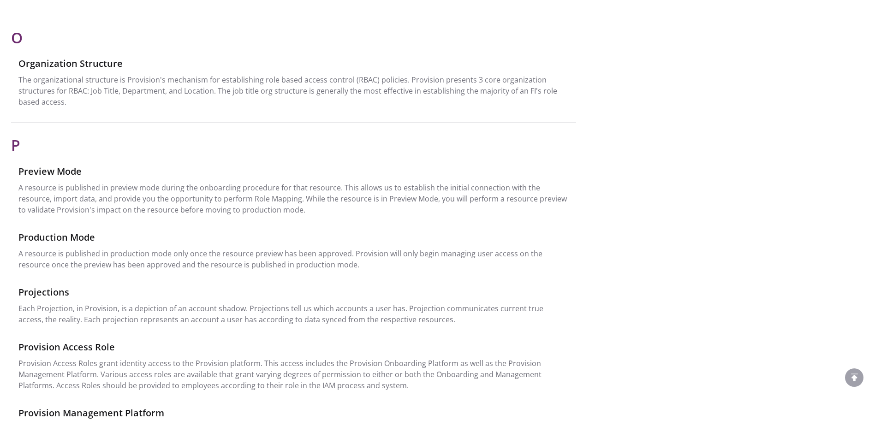
scroll to position [1845, 0]
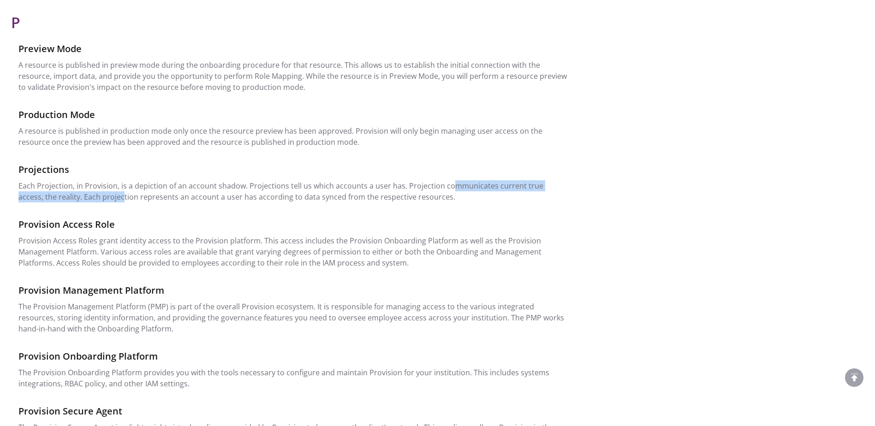
drag, startPoint x: 95, startPoint y: 185, endPoint x: 448, endPoint y: 179, distance: 352.4
click at [448, 180] on p "Each Projection, in Provision, is a depiction of an account shadow. Projections…" at bounding box center [293, 191] width 550 height 22
drag, startPoint x: 448, startPoint y: 179, endPoint x: 434, endPoint y: 197, distance: 22.3
click at [434, 197] on div "P Preview Mode A resource is published in preview mode during the onboarding pr…" at bounding box center [293, 235] width 565 height 448
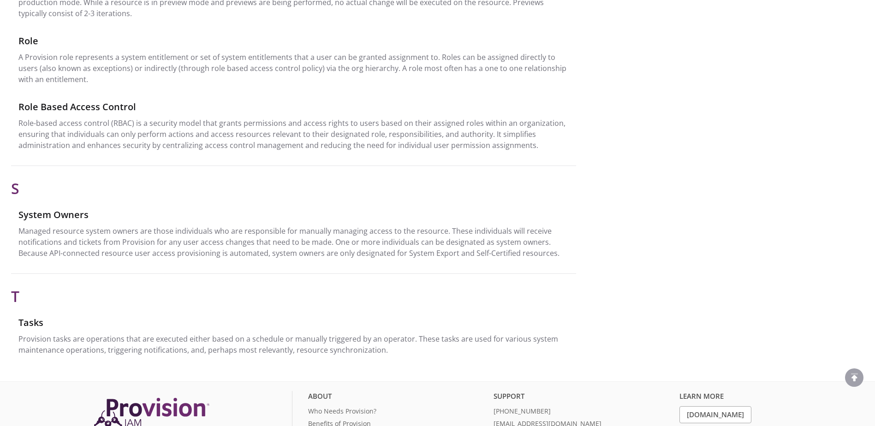
scroll to position [2504, 0]
